Goal: Transaction & Acquisition: Purchase product/service

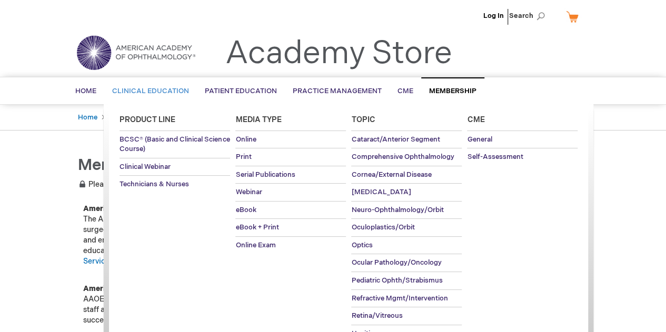
click at [154, 89] on span "Clinical Education" at bounding box center [150, 91] width 77 height 8
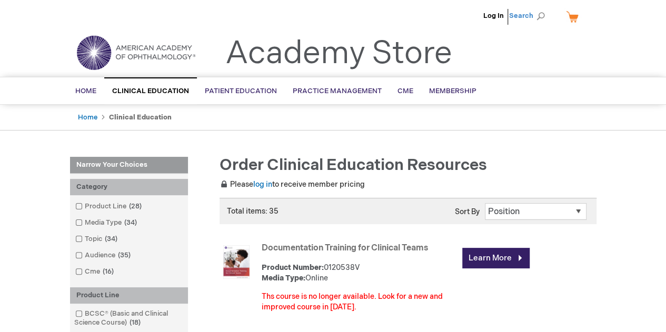
click at [539, 14] on span "Search" at bounding box center [529, 15] width 40 height 21
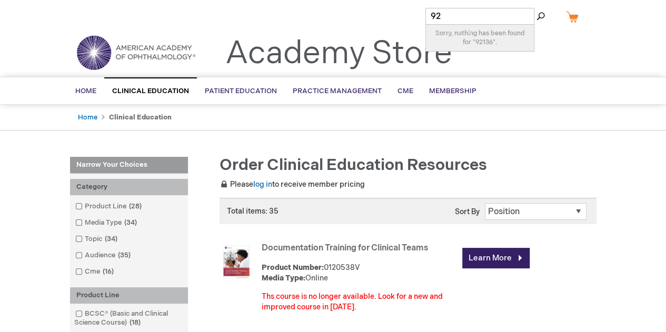
type input "9"
click at [86, 89] on span "Home" at bounding box center [85, 91] width 21 height 8
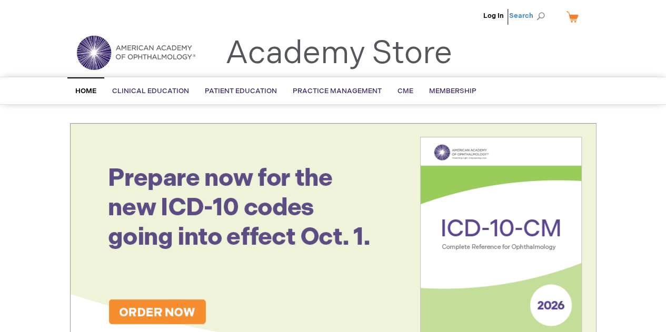
click at [527, 14] on span "Search" at bounding box center [529, 15] width 40 height 21
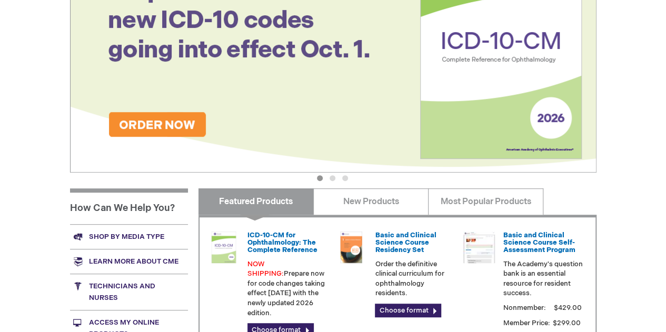
scroll to position [216, 0]
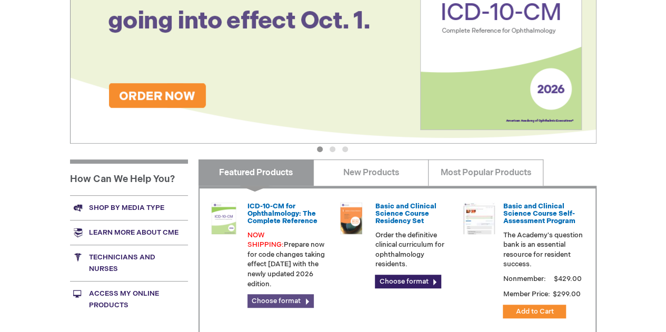
type input "92136"
click at [284, 294] on link "Choose format" at bounding box center [280, 301] width 66 height 14
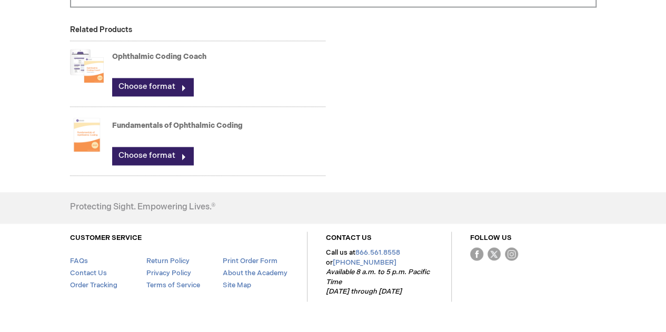
scroll to position [767, 0]
click at [159, 153] on link "Choose format" at bounding box center [152, 155] width 81 height 18
